Goal: Transaction & Acquisition: Purchase product/service

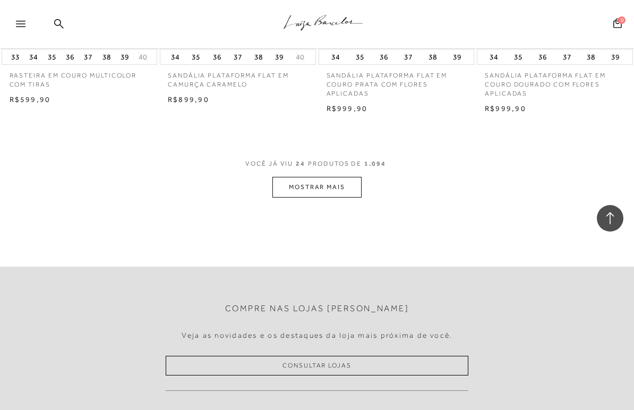
scroll to position [1812, 0]
click at [305, 178] on button "MOSTRAR MAIS" at bounding box center [316, 186] width 89 height 21
click at [299, 187] on button "MOSTRAR MAIS" at bounding box center [316, 186] width 89 height 21
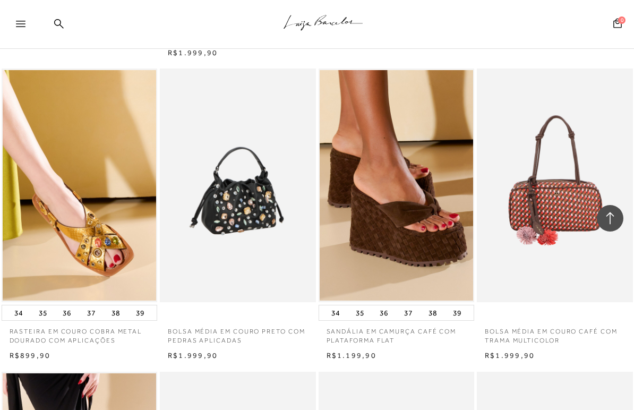
scroll to position [925, 0]
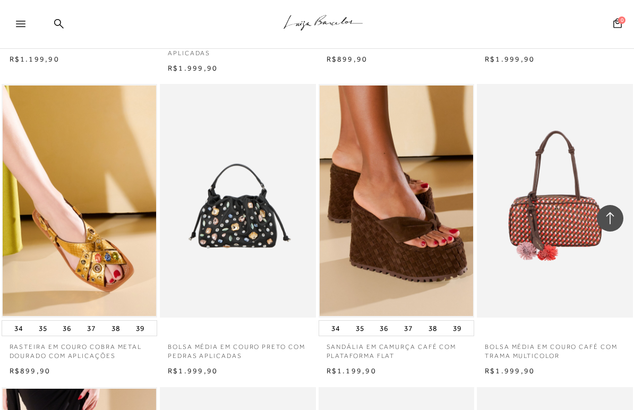
click at [508, 21] on div "Pesquisar" at bounding box center [559, 24] width 102 height 23
click at [13, 28] on div at bounding box center [17, 24] width 35 height 21
click at [64, 23] on icon at bounding box center [59, 24] width 10 height 10
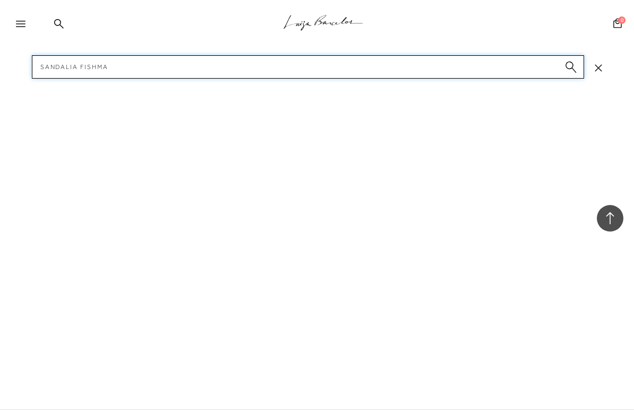
type input "sandalia fishman"
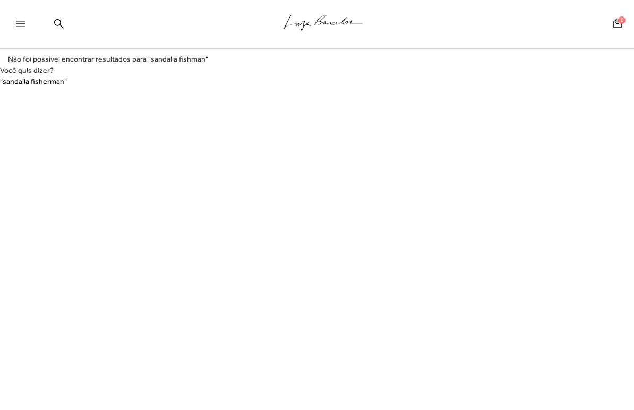
click at [508, 20] on div "Pesquisar" at bounding box center [559, 24] width 102 height 23
click at [508, 29] on div "Pesquisar" at bounding box center [559, 24] width 102 height 23
click at [23, 24] on icon at bounding box center [21, 24] width 10 height 6
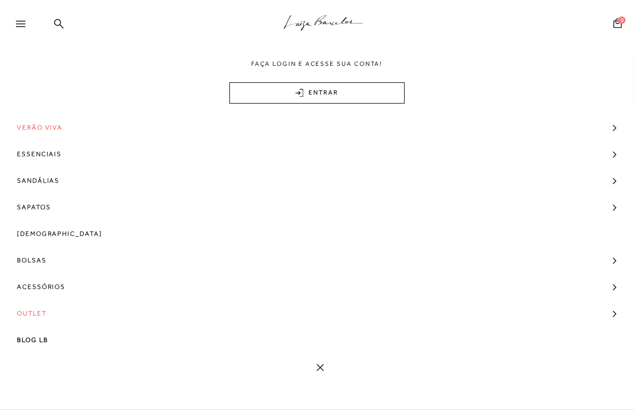
click at [49, 125] on span "Verão Viva" at bounding box center [40, 127] width 46 height 27
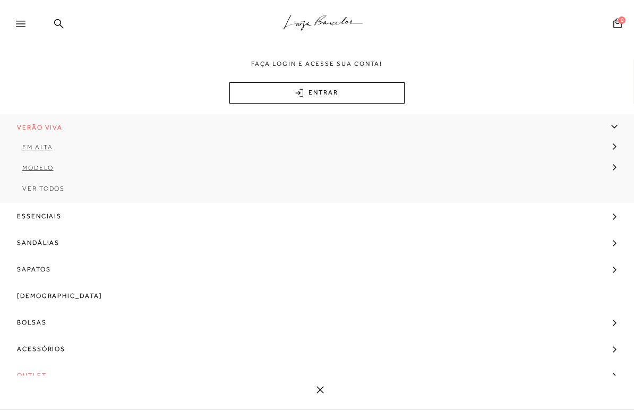
click at [49, 128] on span "Verão Viva" at bounding box center [40, 127] width 46 height 27
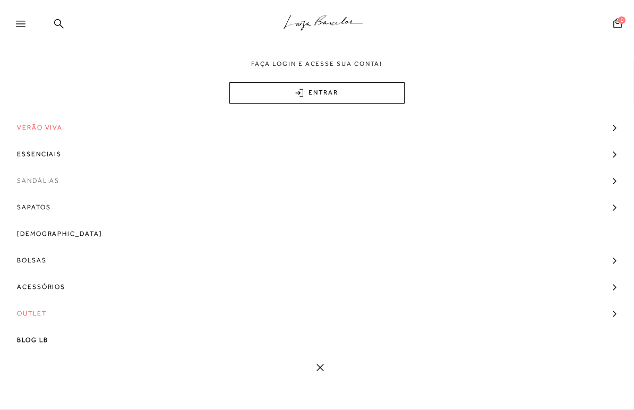
click at [102, 184] on link "Sandálias" at bounding box center [317, 180] width 634 height 27
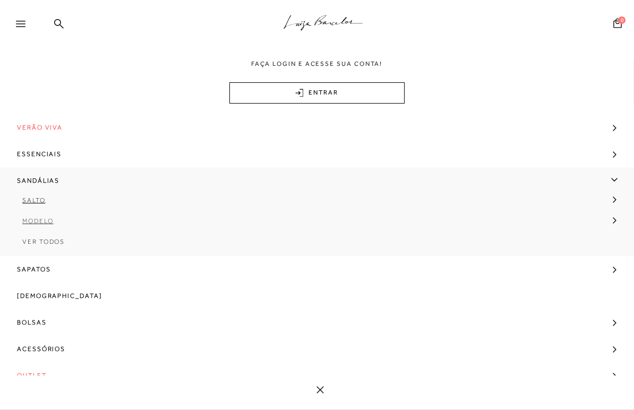
click at [37, 221] on span "Modelo" at bounding box center [37, 220] width 31 height 7
click at [42, 259] on span "Papete" at bounding box center [44, 262] width 29 height 7
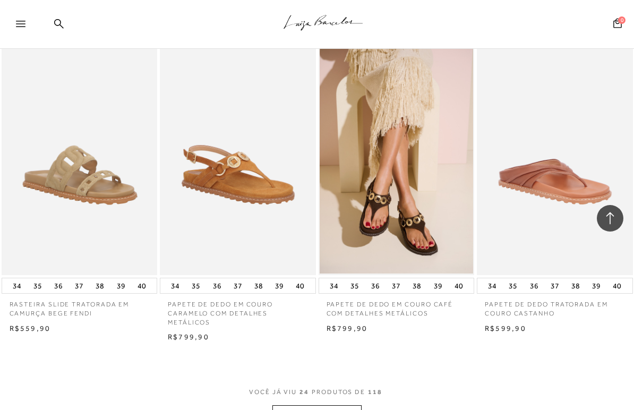
scroll to position [1687, 0]
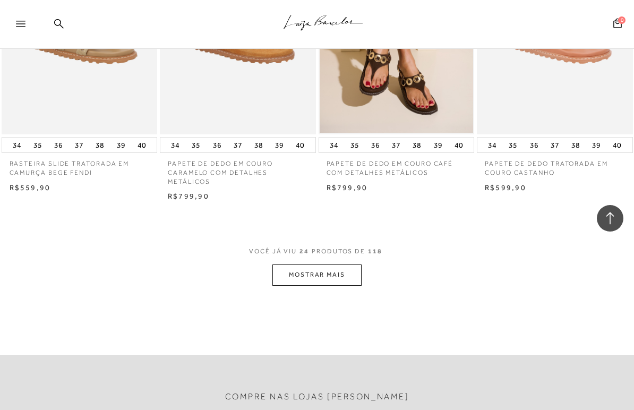
click at [352, 281] on button "MOSTRAR MAIS" at bounding box center [316, 274] width 89 height 21
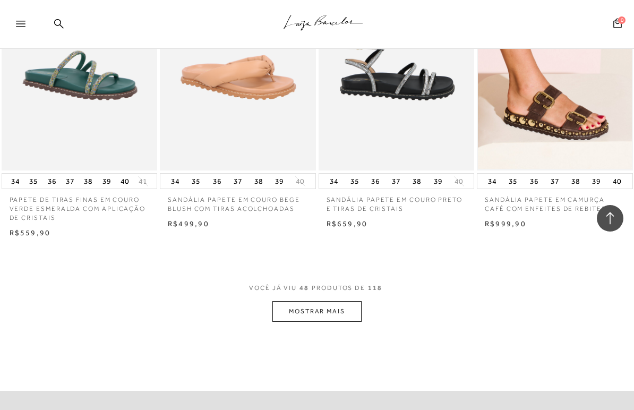
scroll to position [3572, 0]
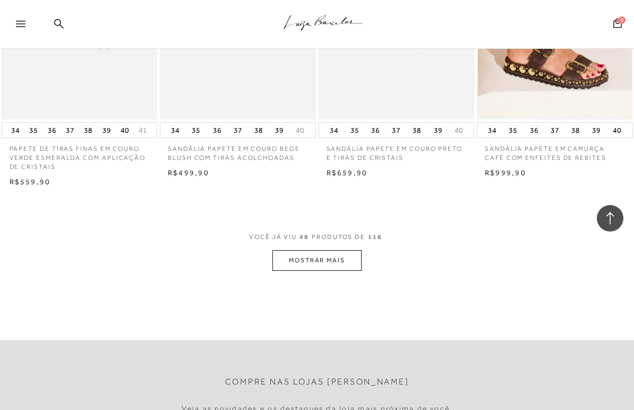
click at [348, 260] on button "MOSTRAR MAIS" at bounding box center [316, 260] width 89 height 21
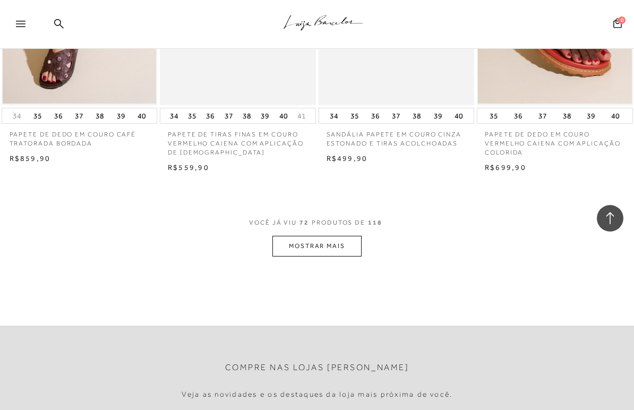
scroll to position [5379, 0]
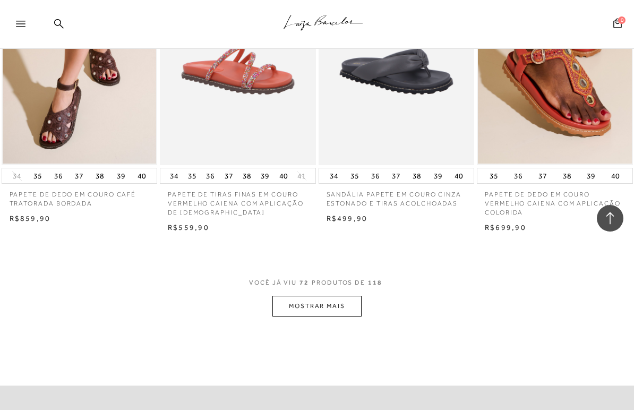
click at [327, 292] on span "VOCÊ JÁ VIU 72 PRODUTOS DE 118" at bounding box center [317, 286] width 136 height 19
click at [326, 303] on button "MOSTRAR MAIS" at bounding box center [316, 306] width 89 height 21
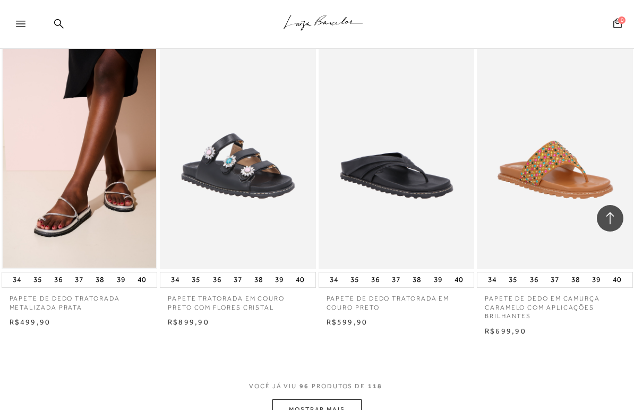
scroll to position [7242, 0]
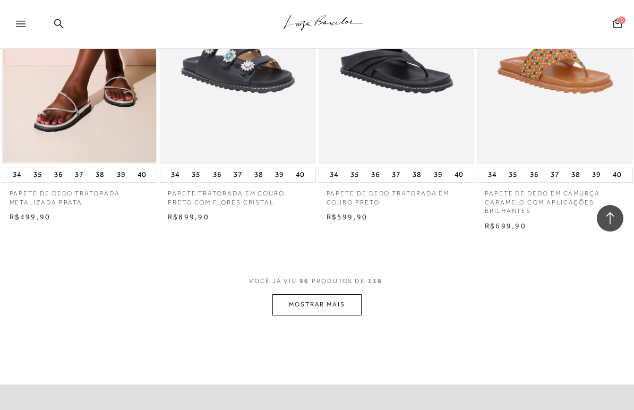
click at [327, 303] on button "MOSTRAR MAIS" at bounding box center [316, 304] width 89 height 21
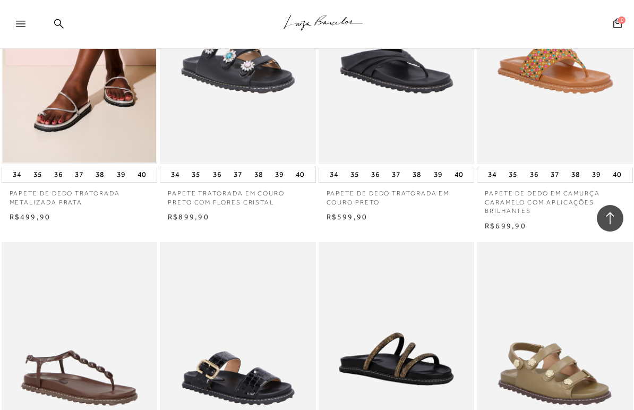
scroll to position [7423, 0]
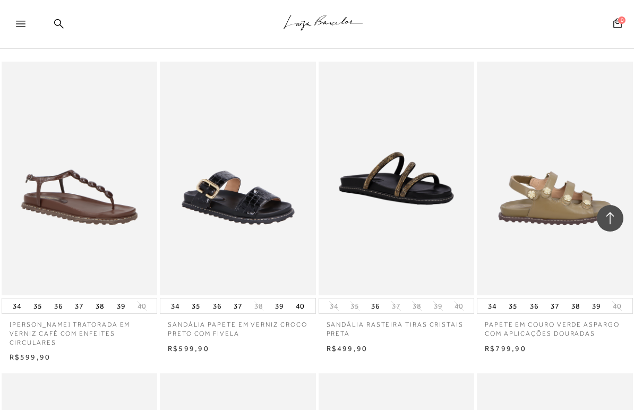
click at [569, 218] on img at bounding box center [555, 179] width 155 height 234
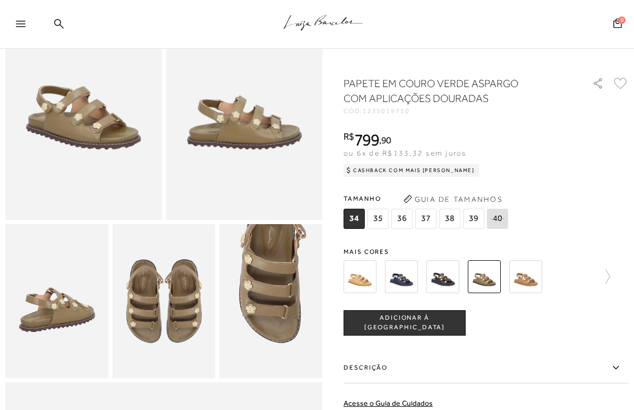
scroll to position [130, 0]
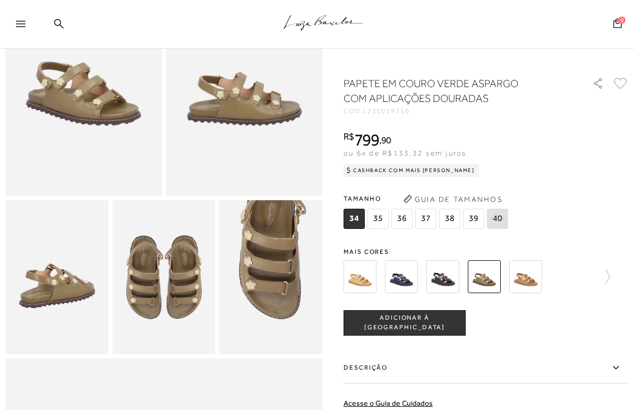
click at [167, 271] on img at bounding box center [164, 277] width 103 height 154
click at [233, 228] on img at bounding box center [270, 277] width 103 height 154
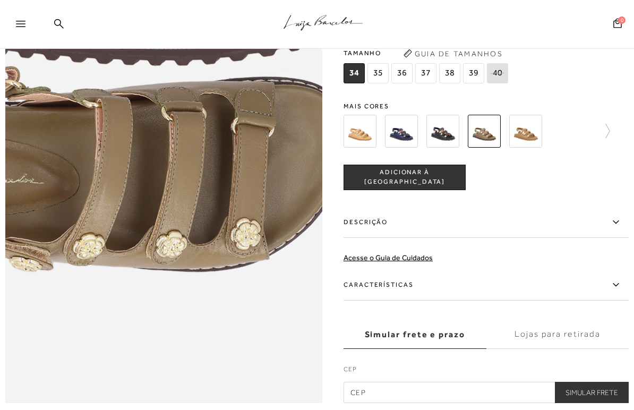
scroll to position [653, 0]
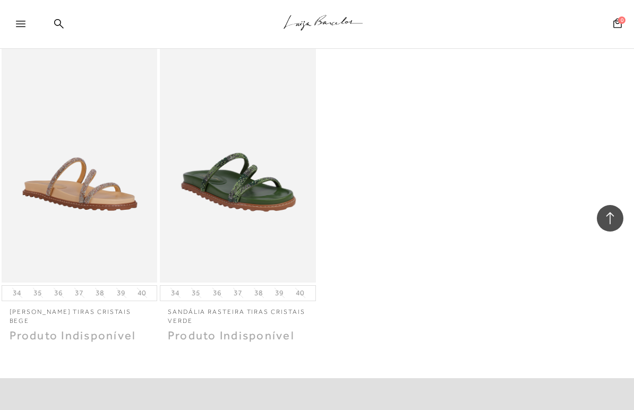
scroll to position [8981, 0]
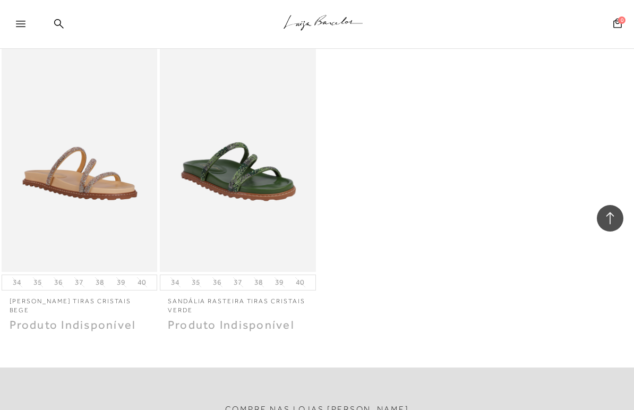
click at [21, 27] on icon at bounding box center [21, 24] width 10 height 6
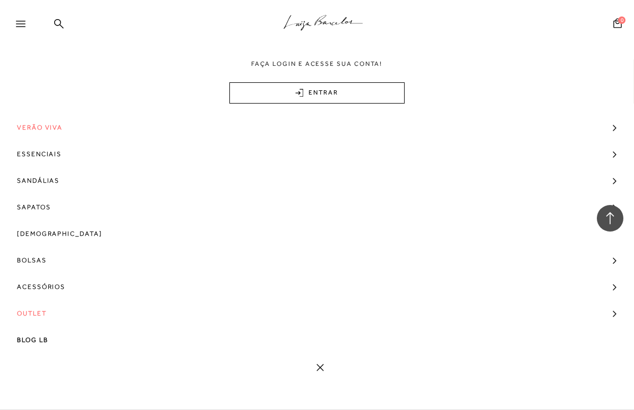
click at [610, 24] on div at bounding box center [610, 24] width 0 height 0
click at [64, 24] on icon at bounding box center [59, 24] width 10 height 10
click at [64, 25] on icon at bounding box center [59, 24] width 10 height 10
click at [64, 21] on icon at bounding box center [59, 24] width 10 height 10
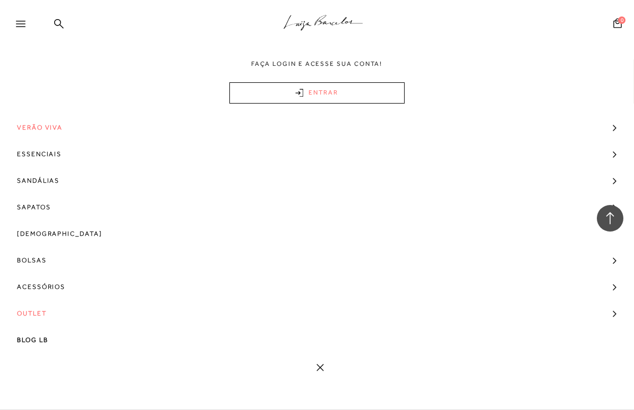
click at [317, 88] on link "ENTRAR" at bounding box center [316, 92] width 175 height 21
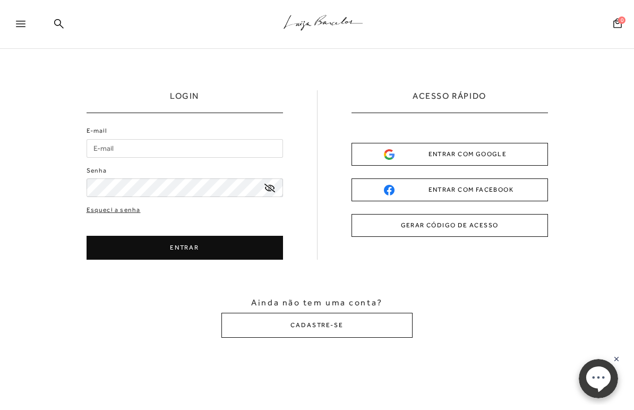
type input "nathaliareas@gmail.com"
click at [456, 144] on button "ENTRAR COM GOOGLE" at bounding box center [449, 154] width 196 height 23
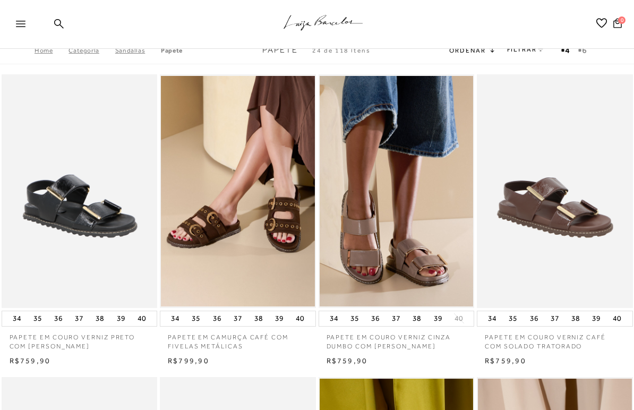
click at [593, 21] on div at bounding box center [601, 24] width 17 height 13
click at [16, 21] on icon at bounding box center [21, 24] width 10 height 6
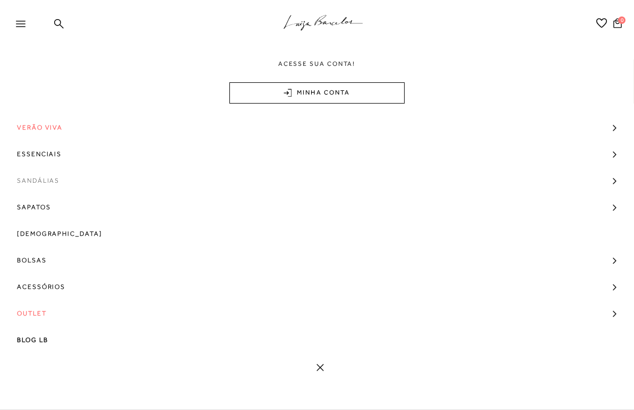
scroll to position [325, 0]
click at [41, 315] on span "Outlet" at bounding box center [32, 313] width 30 height 27
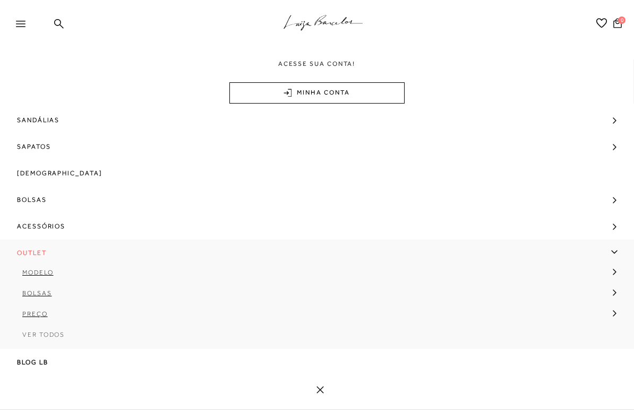
click at [39, 332] on span "Ver Todos" at bounding box center [43, 334] width 42 height 7
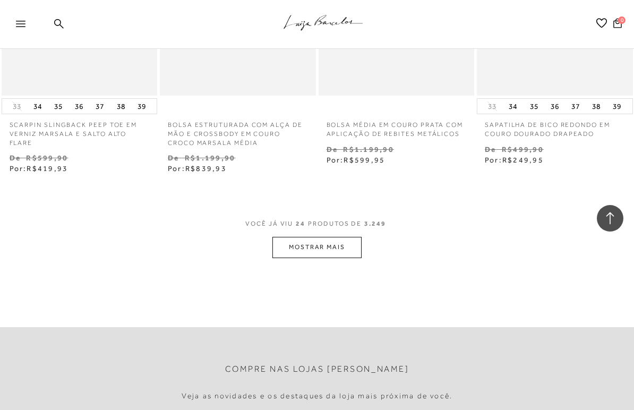
scroll to position [1828, 0]
click at [315, 240] on button "MOSTRAR MAIS" at bounding box center [316, 246] width 89 height 21
